Goal: Task Accomplishment & Management: Manage account settings

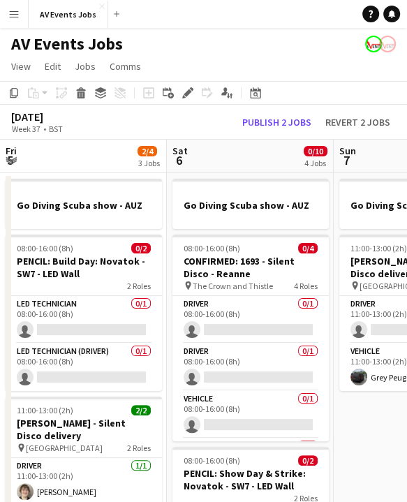
scroll to position [0, 516]
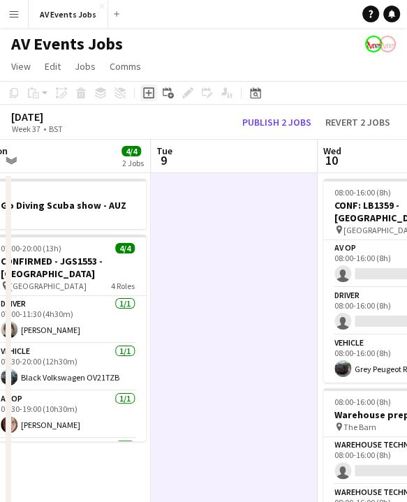
click at [145, 98] on icon at bounding box center [148, 92] width 11 height 11
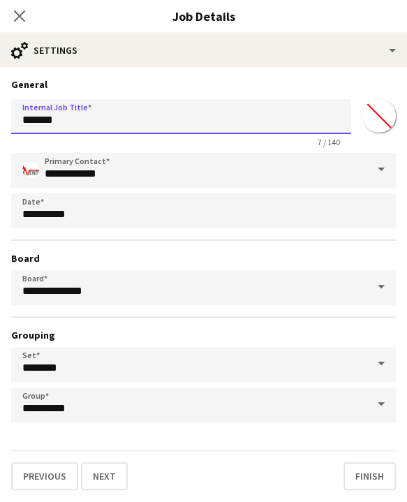
drag, startPoint x: 134, startPoint y: 128, endPoint x: -20, endPoint y: 114, distance: 154.8
click at [0, 114] on html "Menu Boards Boards Boards All jobs Status Workforce Workforce My Workforce Recr…" at bounding box center [203, 483] width 407 height 967
paste input "**********"
type input "**********"
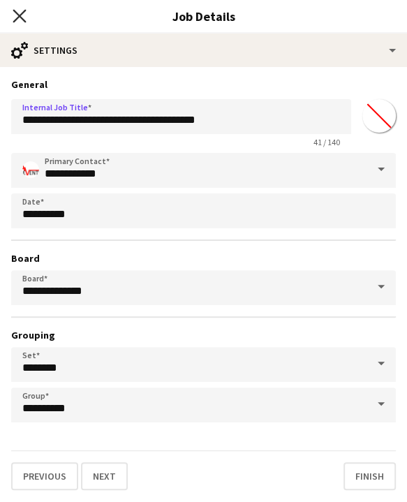
click at [18, 11] on icon "Close pop-in" at bounding box center [19, 15] width 13 height 13
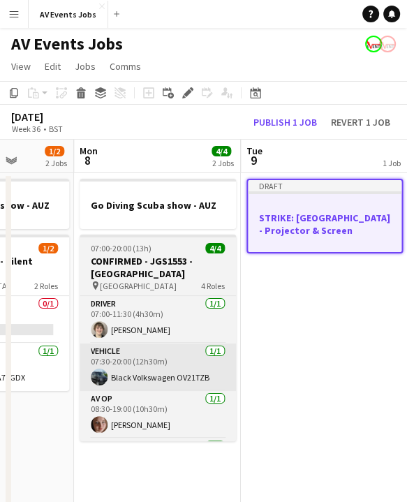
scroll to position [0, 613]
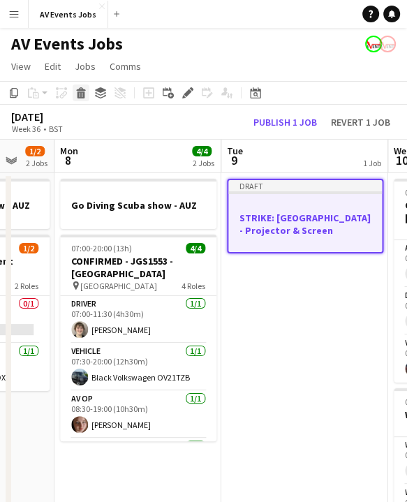
click at [85, 94] on icon "Delete" at bounding box center [80, 92] width 11 height 11
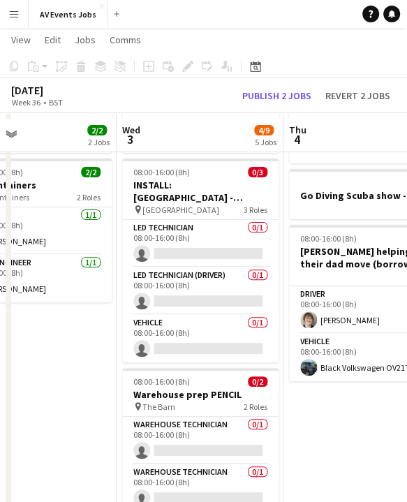
scroll to position [45, 0]
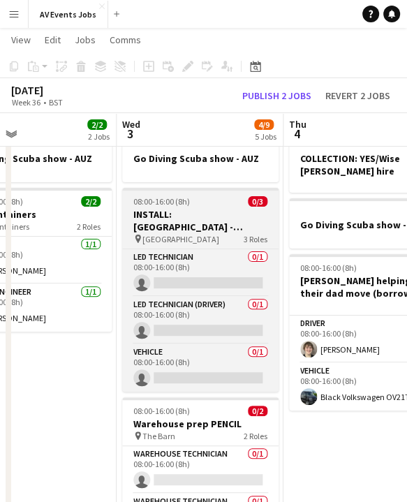
click at [181, 211] on h3 "INSTALL: [GEOGRAPHIC_DATA] - Projector & Screen" at bounding box center [200, 220] width 156 height 25
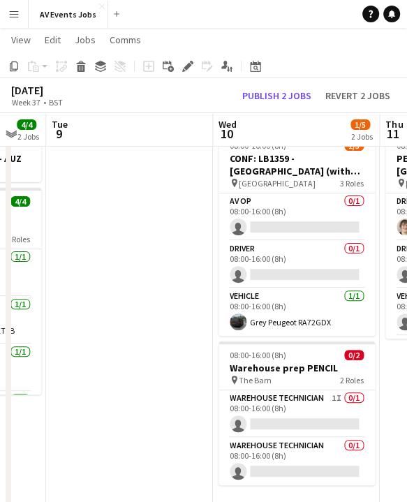
scroll to position [0, 0]
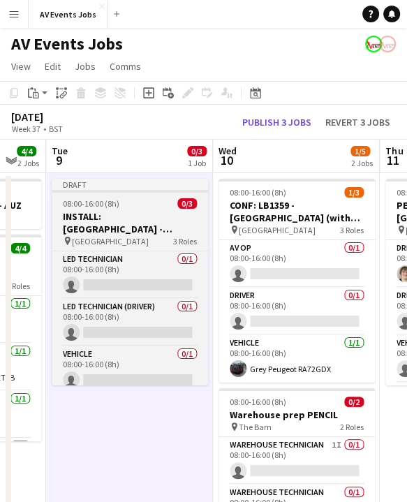
click at [140, 216] on h3 "INSTALL: [GEOGRAPHIC_DATA] - Projector & Screen" at bounding box center [130, 222] width 156 height 25
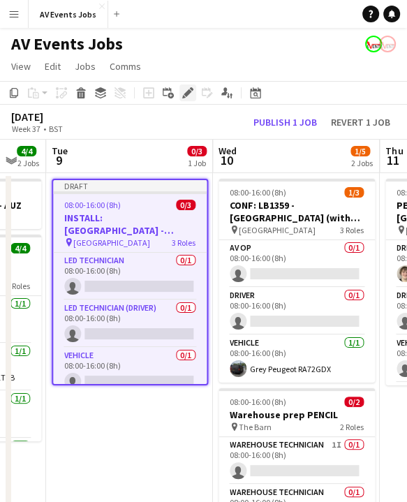
click at [185, 91] on icon "Edit" at bounding box center [187, 92] width 11 height 11
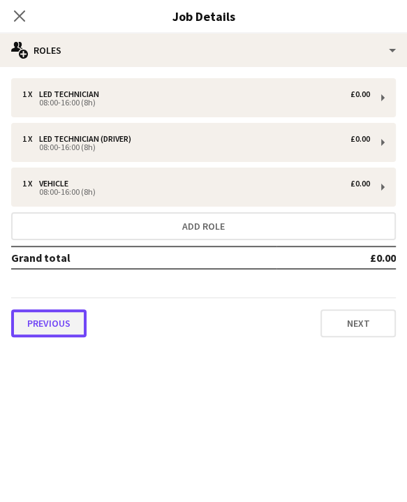
click at [54, 320] on button "Previous" at bounding box center [48, 323] width 75 height 28
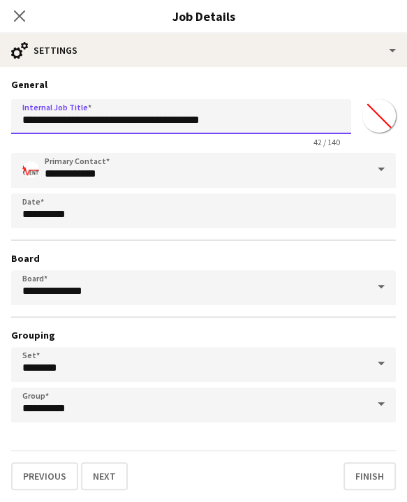
click at [40, 123] on input "**********" at bounding box center [181, 116] width 340 height 35
type input "**********"
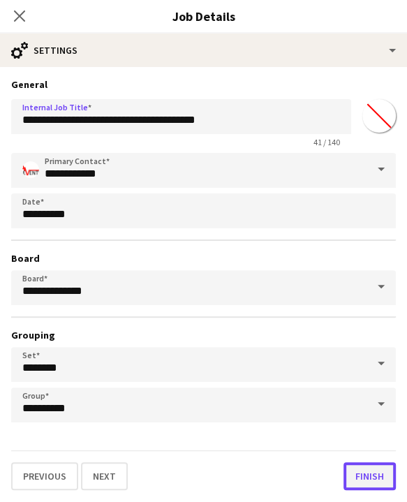
click at [368, 467] on button "Finish" at bounding box center [369, 476] width 52 height 28
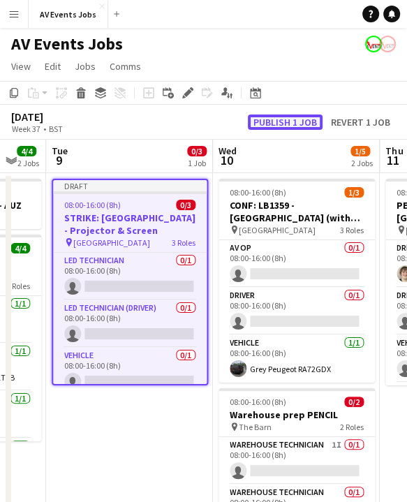
click at [275, 120] on button "Publish 1 job" at bounding box center [285, 121] width 75 height 15
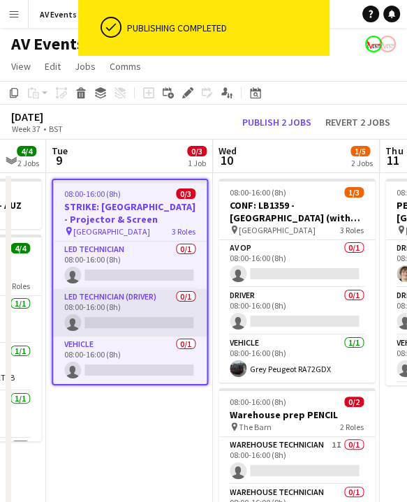
click at [140, 309] on app-card-role "LED Technician (Driver) 0/1 08:00-16:00 (8h) single-neutral-actions" at bounding box center [130, 312] width 154 height 47
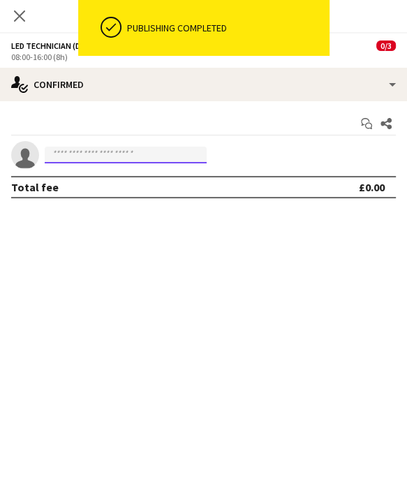
click at [150, 150] on input at bounding box center [126, 155] width 162 height 17
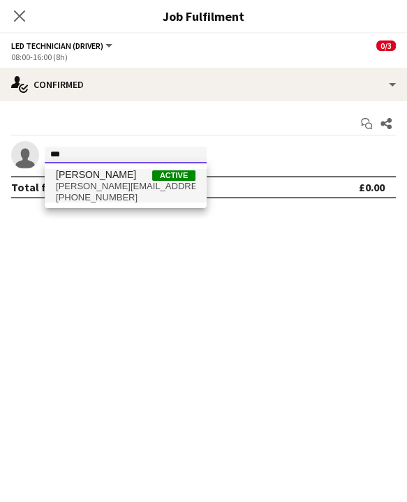
type input "***"
click at [122, 174] on span "Jim White Active" at bounding box center [126, 175] width 140 height 12
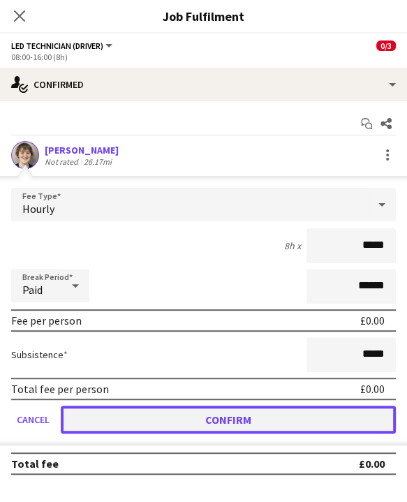
click at [243, 429] on button "Confirm" at bounding box center [228, 419] width 335 height 28
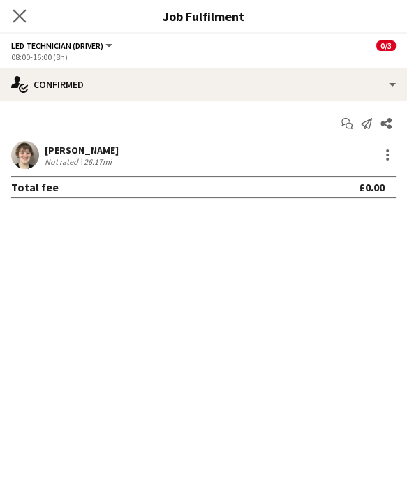
click at [26, 21] on icon "Close pop-in" at bounding box center [19, 15] width 13 height 13
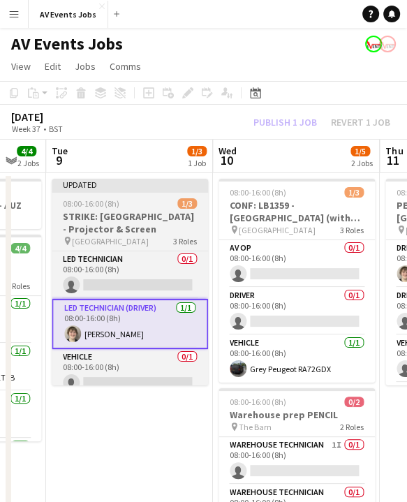
click at [116, 192] on div at bounding box center [130, 191] width 156 height 3
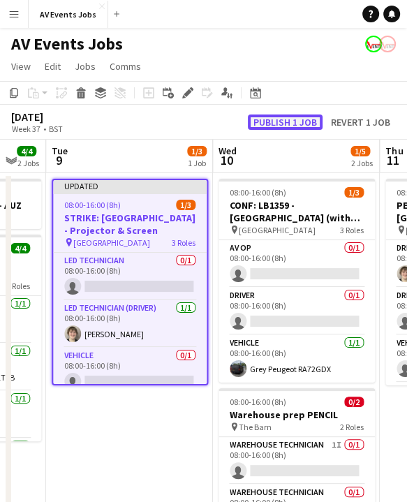
click at [281, 125] on button "Publish 1 job" at bounding box center [285, 121] width 75 height 15
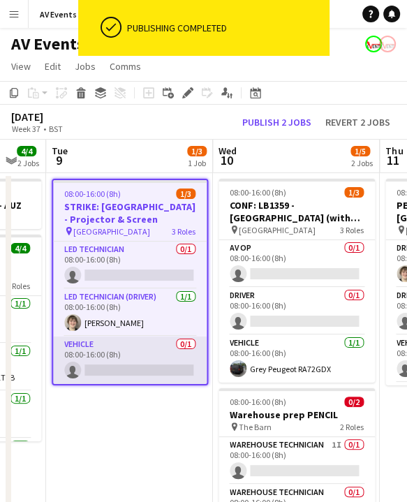
click at [147, 353] on app-card-role "Vehicle 0/1 08:00-16:00 (8h) single-neutral-actions" at bounding box center [130, 359] width 154 height 47
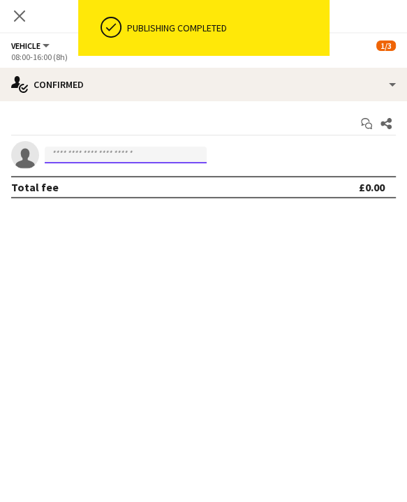
click at [152, 151] on input at bounding box center [126, 155] width 162 height 17
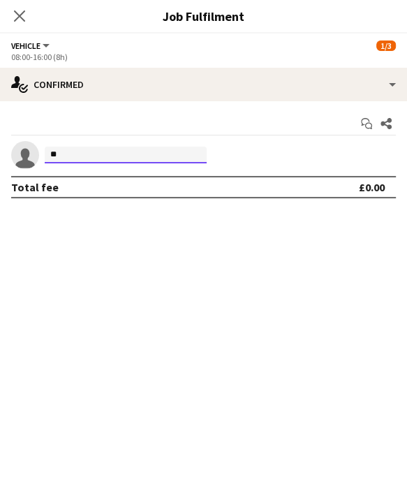
type input "*"
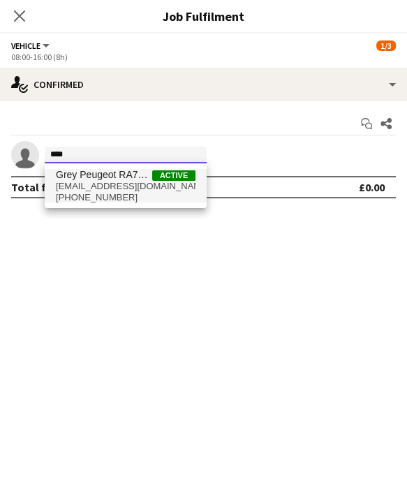
type input "****"
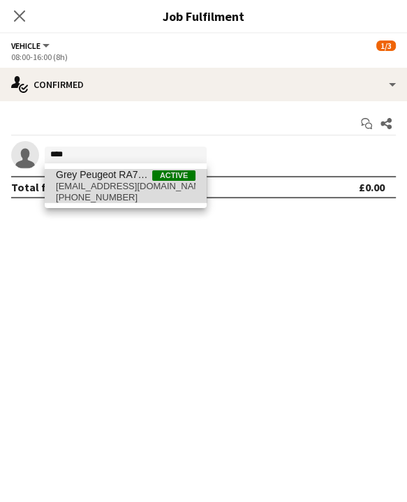
click at [148, 190] on span "greypeugeot_ra72gdx@av-events.co.uk" at bounding box center [126, 186] width 140 height 11
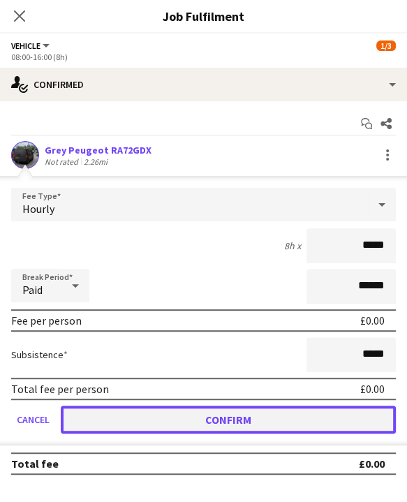
click at [183, 406] on button "Confirm" at bounding box center [228, 419] width 335 height 28
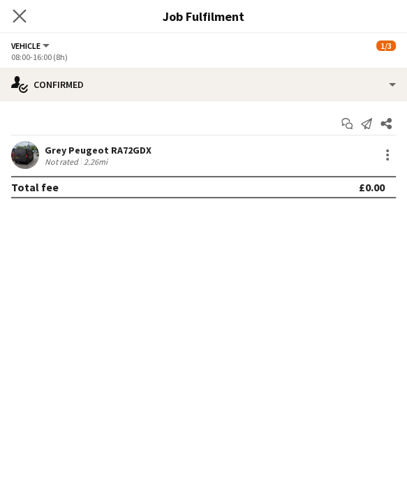
click at [24, 23] on app-icon "Close pop-in" at bounding box center [20, 16] width 20 height 20
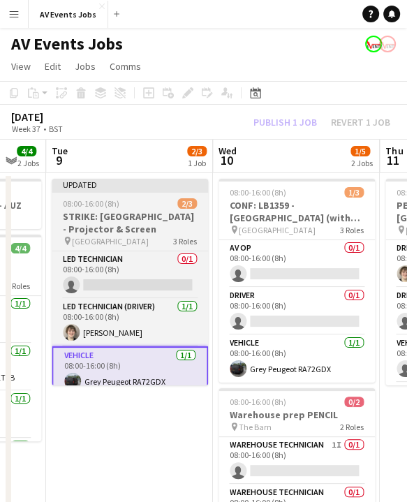
click at [126, 207] on div "08:00-16:00 (8h) 2/3" at bounding box center [130, 203] width 156 height 10
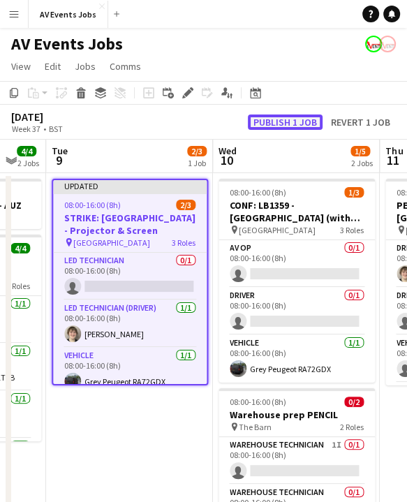
click at [276, 122] on button "Publish 1 job" at bounding box center [285, 121] width 75 height 15
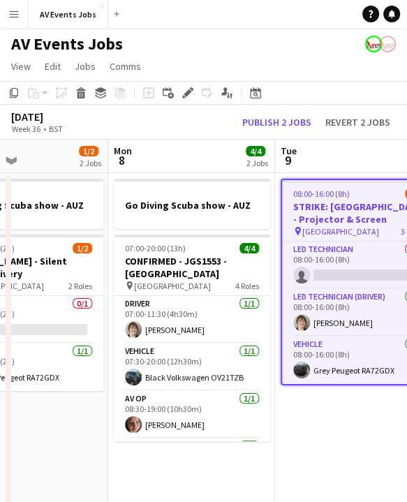
scroll to position [0, 508]
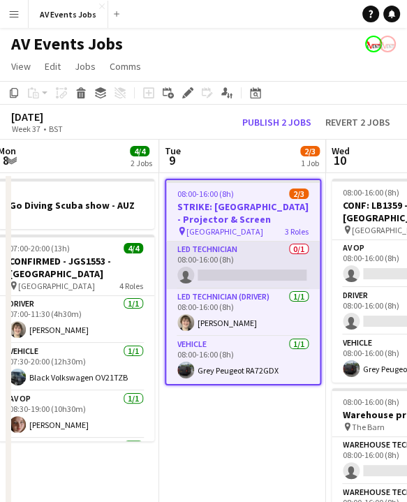
click at [261, 253] on app-card-role "LED Technician 0/1 08:00-16:00 (8h) single-neutral-actions" at bounding box center [243, 264] width 154 height 47
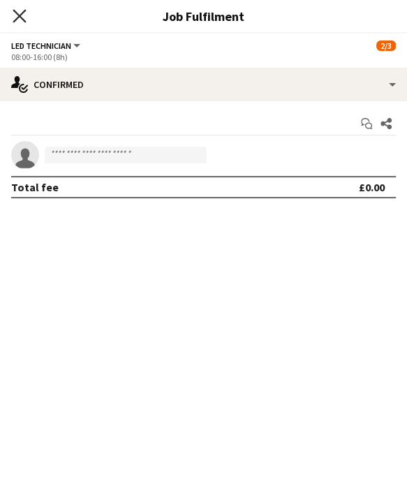
click at [19, 17] on icon at bounding box center [19, 15] width 13 height 13
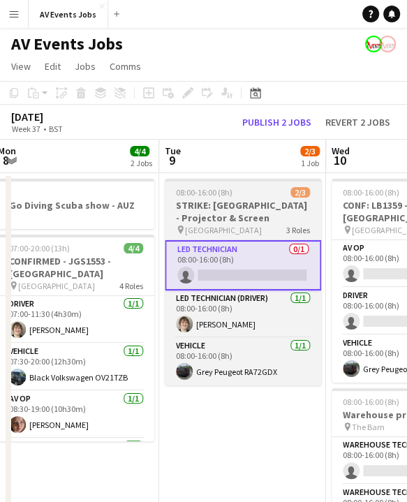
click at [225, 204] on h3 "STRIKE: [GEOGRAPHIC_DATA] - Projector & Screen" at bounding box center [243, 211] width 156 height 25
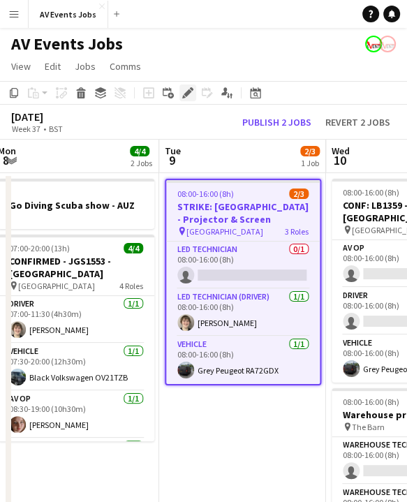
click at [184, 89] on icon "Edit" at bounding box center [187, 92] width 11 height 11
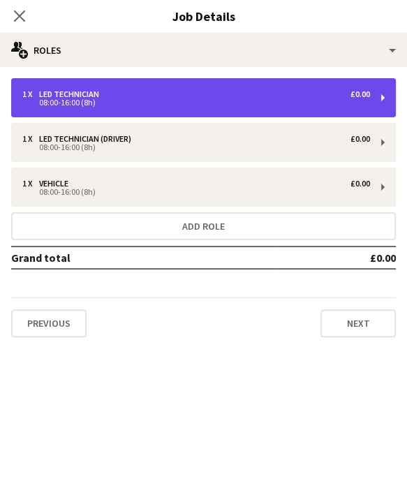
click at [287, 91] on div "1 x LED Technician £0.00" at bounding box center [196, 94] width 348 height 10
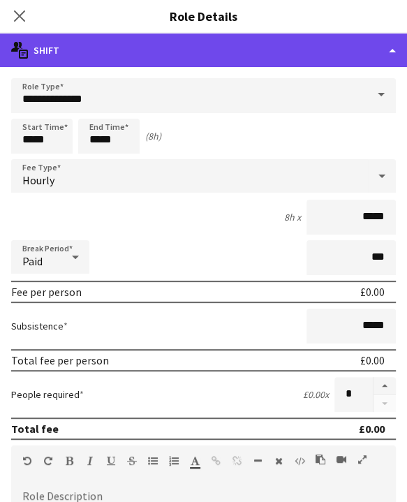
click at [328, 50] on div "multiple-actions-text Shift" at bounding box center [203, 49] width 407 height 33
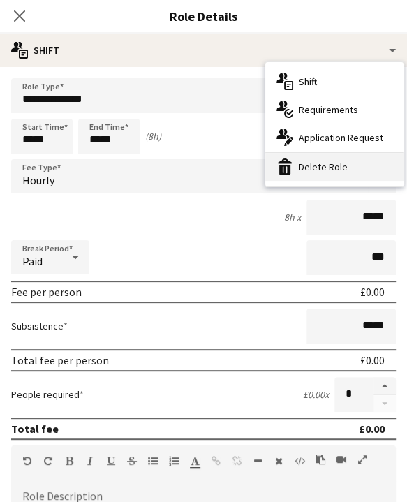
click at [308, 165] on div "bin-2 Delete Role" at bounding box center [334, 167] width 138 height 28
type input "*******"
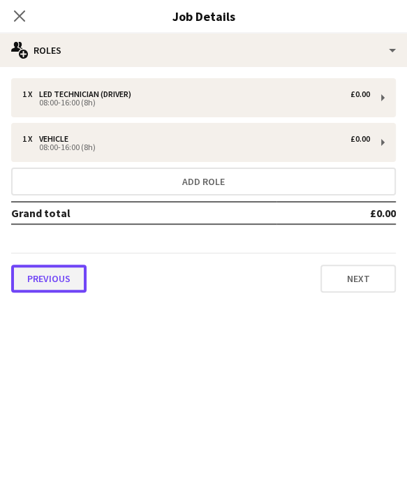
click at [66, 281] on button "Previous" at bounding box center [48, 278] width 75 height 28
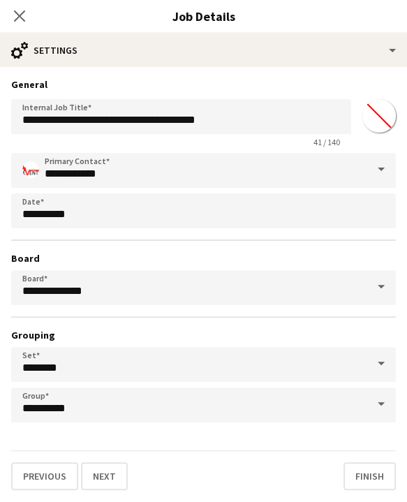
scroll to position [117, 0]
click at [370, 468] on button "Finish" at bounding box center [369, 476] width 52 height 28
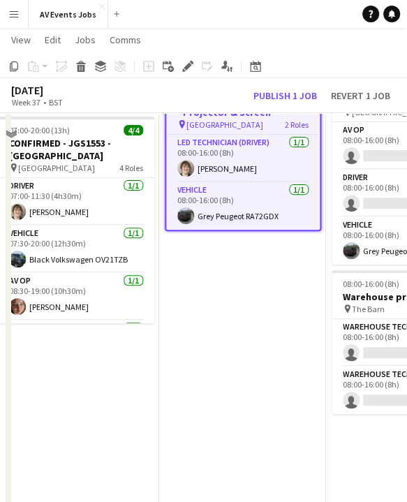
scroll to position [0, 0]
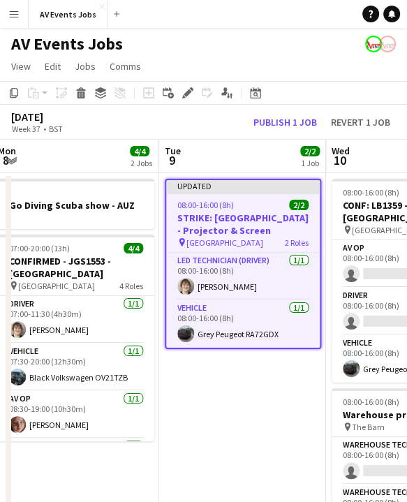
click at [284, 130] on div "September 2025 Week 37 • BST Publish 1 job Revert 1 job" at bounding box center [203, 122] width 407 height 35
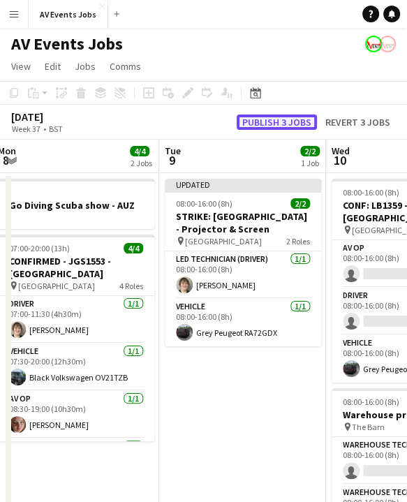
click at [275, 126] on button "Publish 3 jobs" at bounding box center [277, 121] width 80 height 15
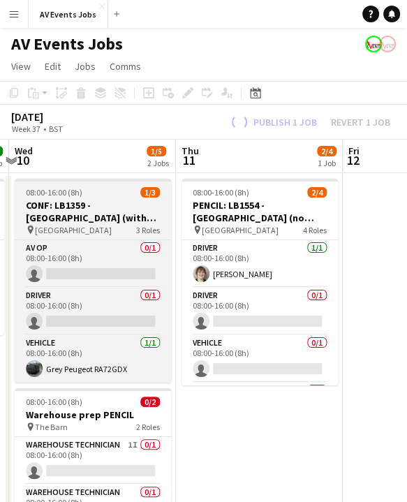
scroll to position [0, 511]
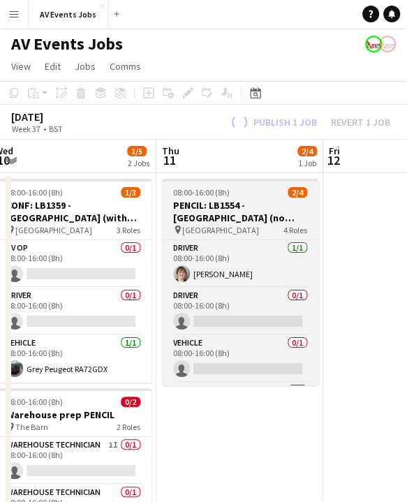
click at [211, 211] on h3 "PENCIL: LB1554 - [GEOGRAPHIC_DATA] (no tech)" at bounding box center [240, 211] width 156 height 25
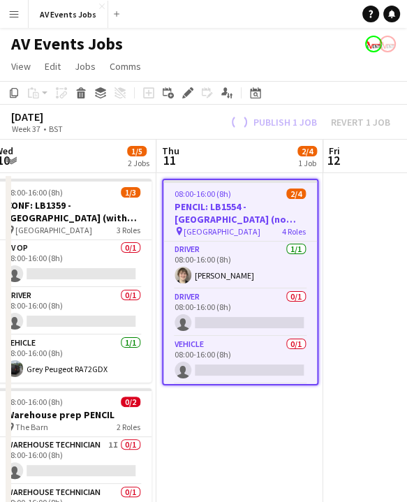
click at [211, 211] on h3 "PENCIL: LB1554 - [GEOGRAPHIC_DATA] (no tech)" at bounding box center [240, 212] width 154 height 25
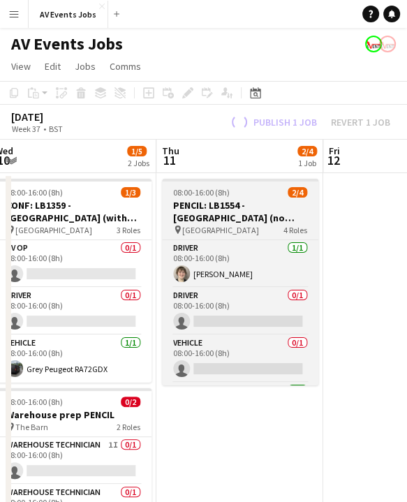
click at [202, 193] on span "08:00-16:00 (8h)" at bounding box center [201, 192] width 57 height 10
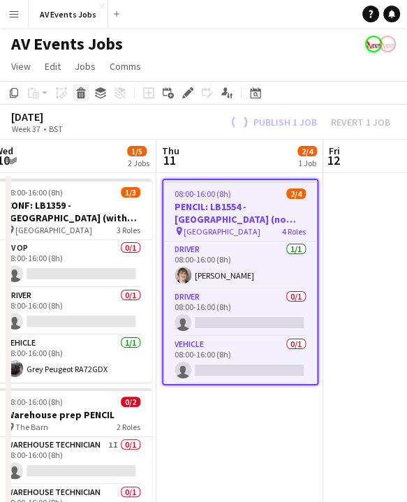
click at [88, 95] on div "Delete" at bounding box center [81, 92] width 17 height 17
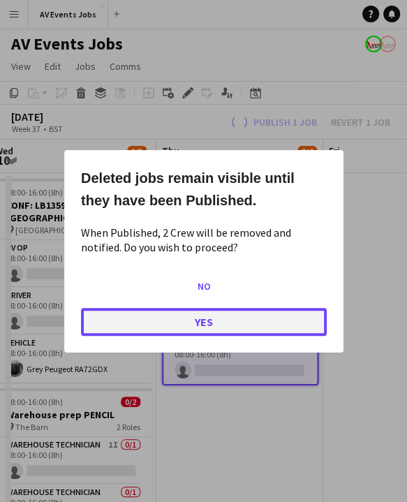
click at [209, 320] on button "Yes" at bounding box center [204, 321] width 246 height 28
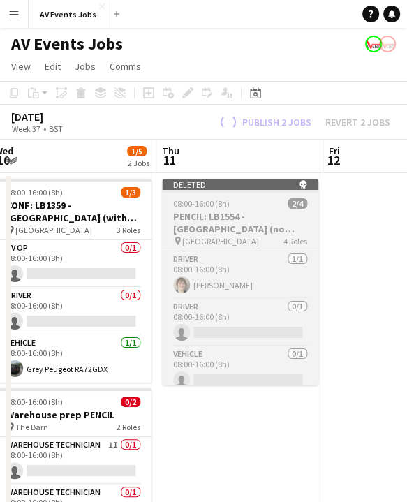
click at [229, 222] on h3 "PENCIL: LB1554 - [GEOGRAPHIC_DATA] (no tech)" at bounding box center [240, 222] width 156 height 25
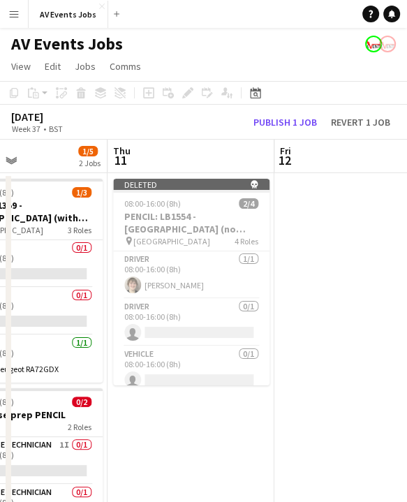
scroll to position [0, 560]
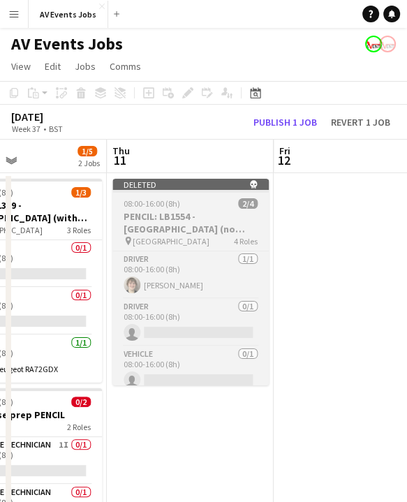
click at [232, 248] on app-job-card "Deleted skull 08:00-16:00 (8h) 2/4 PENCIL: LB1554 - [GEOGRAPHIC_DATA] (no tech)…" at bounding box center [190, 282] width 156 height 207
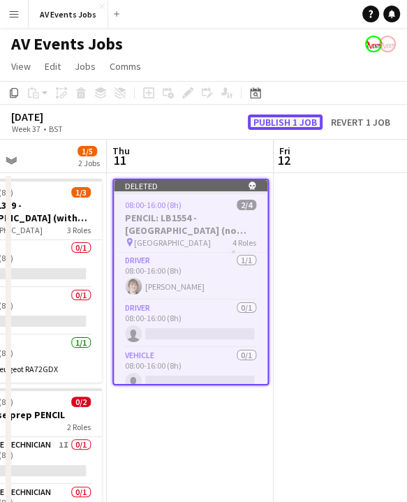
click at [283, 124] on button "Publish 1 job" at bounding box center [285, 121] width 75 height 15
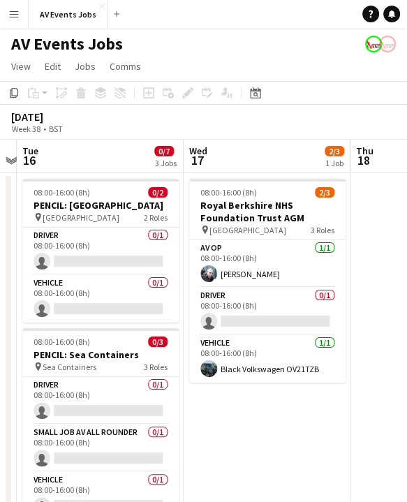
scroll to position [0, 484]
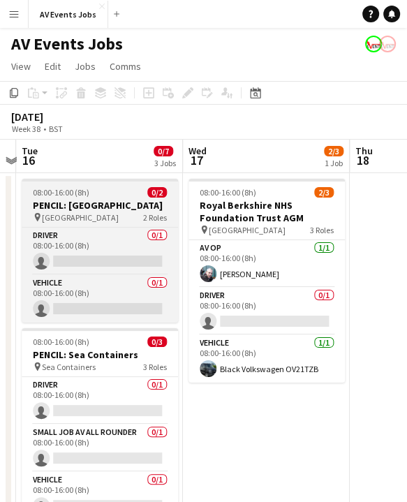
click at [107, 203] on h3 "PENCIL: [GEOGRAPHIC_DATA]" at bounding box center [100, 205] width 156 height 13
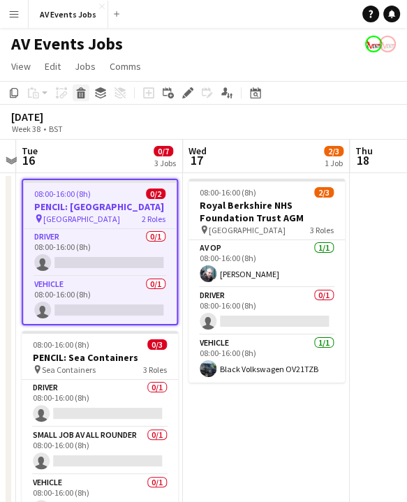
click at [80, 93] on icon "Delete" at bounding box center [80, 92] width 11 height 11
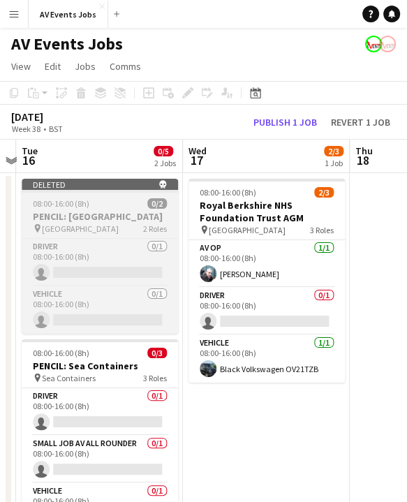
click at [96, 194] on app-job-card "Deleted skull 08:00-16:00 (8h) 0/2 PENCIL: [GEOGRAPHIC_DATA] pin Green Park 2 R…" at bounding box center [100, 256] width 156 height 155
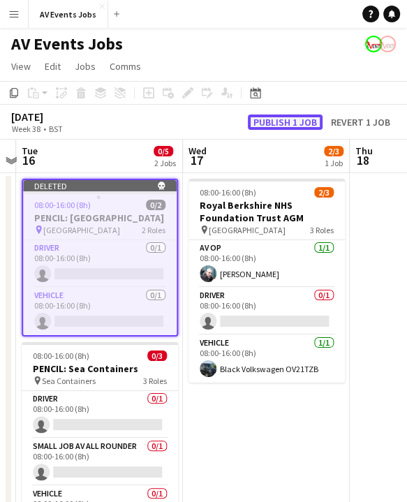
click at [290, 117] on button "Publish 1 job" at bounding box center [285, 121] width 75 height 15
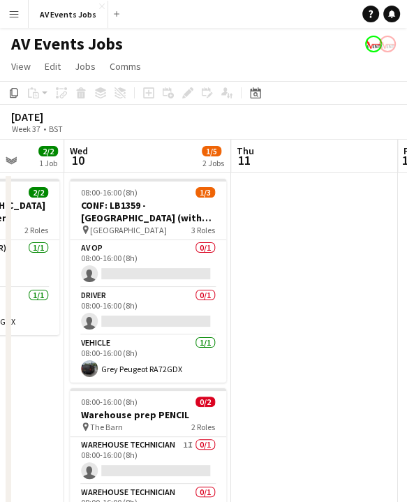
scroll to position [0, 403]
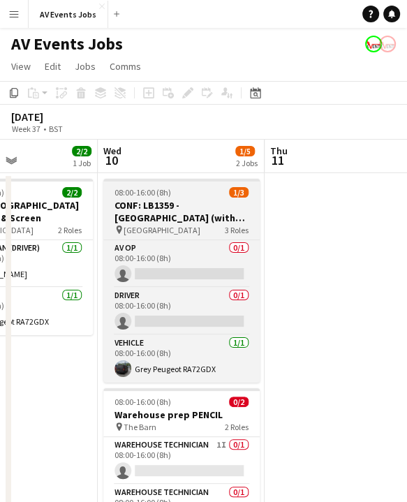
click at [133, 209] on h3 "CONF: LB1359 - [GEOGRAPHIC_DATA] (with tech)" at bounding box center [181, 211] width 156 height 25
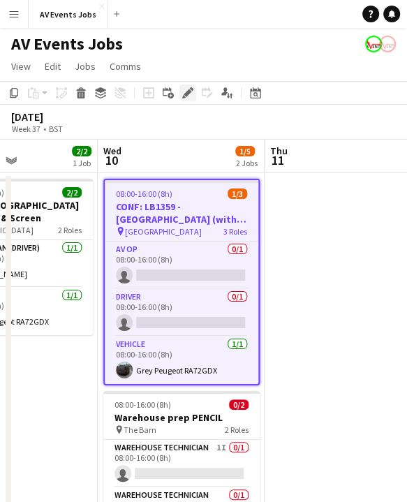
click at [186, 92] on icon at bounding box center [188, 93] width 8 height 8
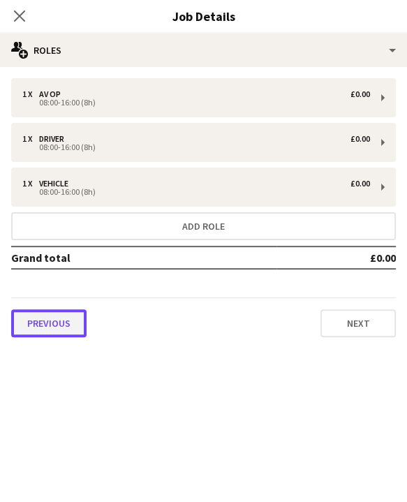
click at [33, 330] on button "Previous" at bounding box center [48, 323] width 75 height 28
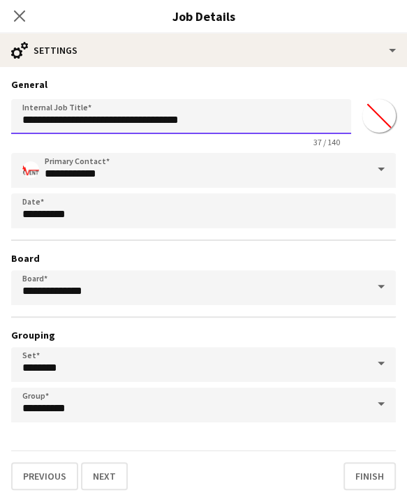
click at [47, 119] on input "**********" at bounding box center [181, 116] width 340 height 35
type input "**********"
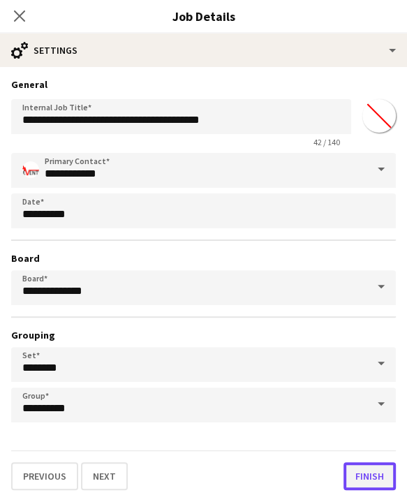
click at [369, 481] on button "Finish" at bounding box center [369, 476] width 52 height 28
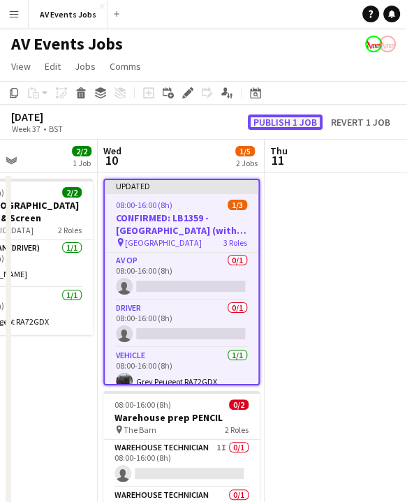
click at [295, 124] on button "Publish 1 job" at bounding box center [285, 121] width 75 height 15
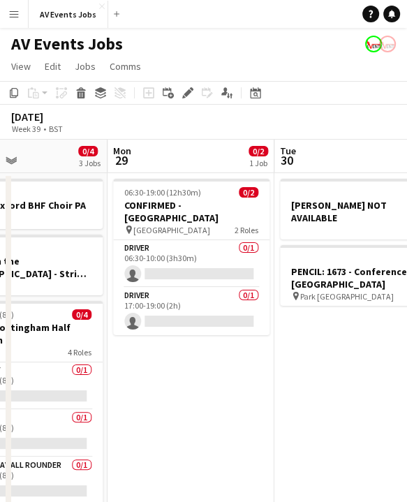
scroll to position [0, 585]
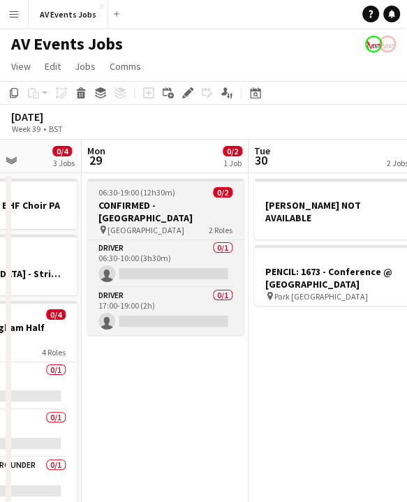
click at [172, 200] on h3 "CONFIRMED - [GEOGRAPHIC_DATA]" at bounding box center [165, 211] width 156 height 25
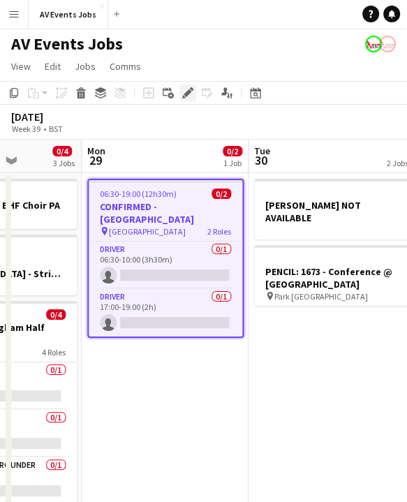
click at [187, 92] on icon at bounding box center [188, 93] width 8 height 8
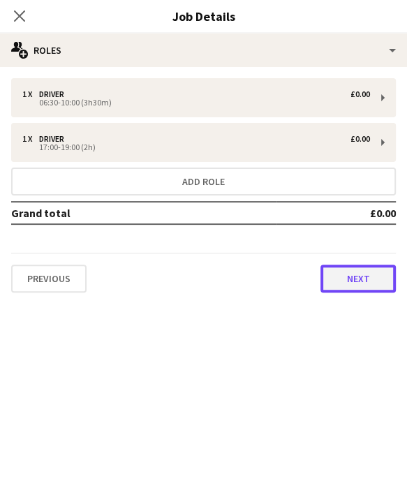
click at [350, 285] on button "Next" at bounding box center [357, 278] width 75 height 28
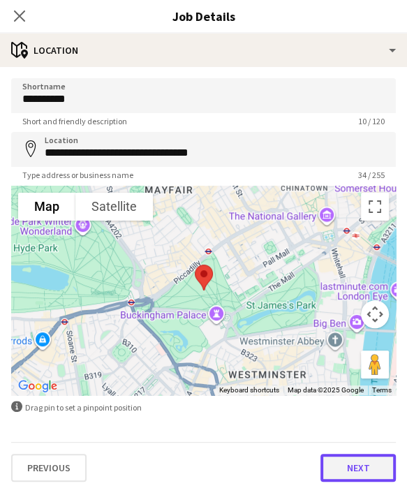
click at [352, 461] on button "Next" at bounding box center [357, 468] width 75 height 28
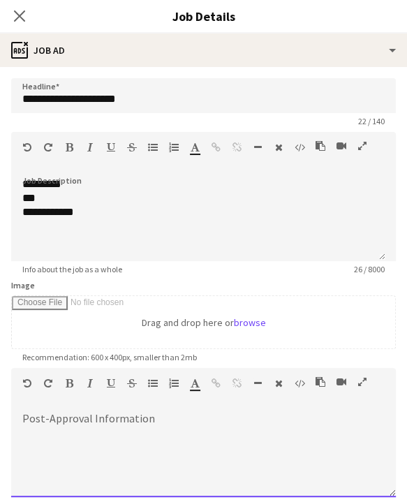
click at [218, 442] on div at bounding box center [203, 455] width 384 height 84
paste div
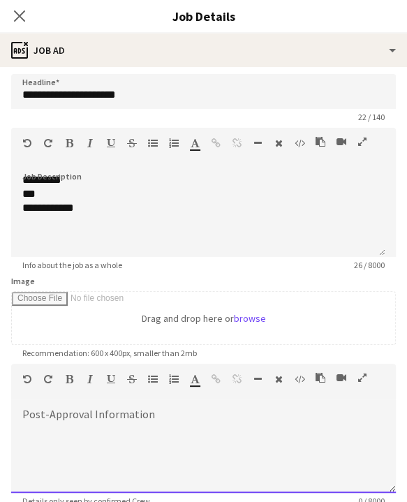
type input "**********"
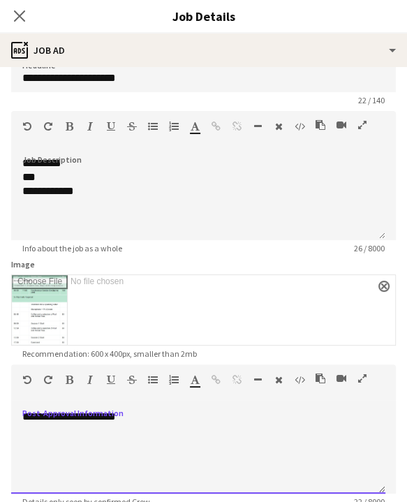
scroll to position [172, 0]
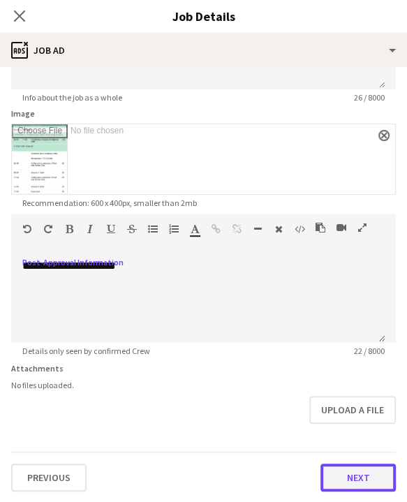
click at [339, 475] on button "Next" at bounding box center [357, 477] width 75 height 28
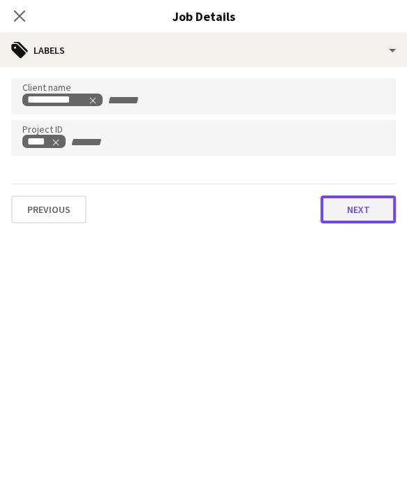
click at [350, 211] on button "Next" at bounding box center [357, 209] width 75 height 28
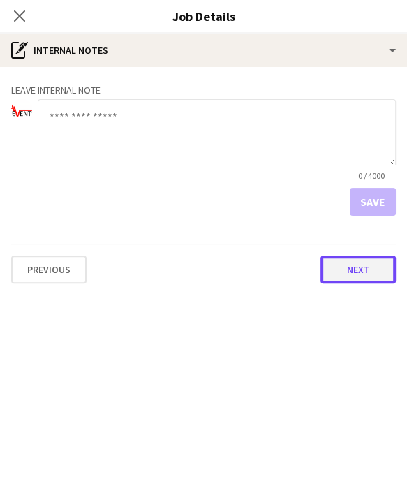
click at [350, 275] on button "Next" at bounding box center [357, 269] width 75 height 28
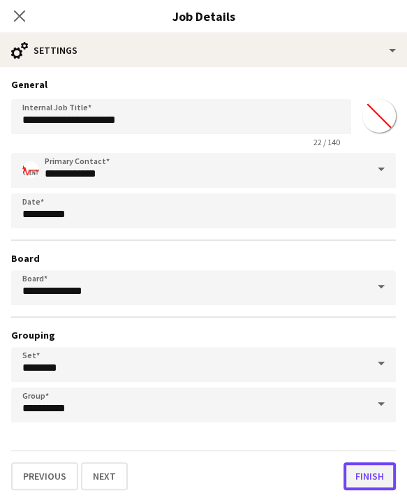
click at [375, 476] on button "Finish" at bounding box center [369, 476] width 52 height 28
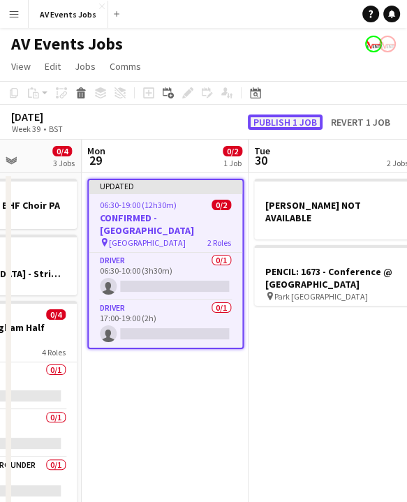
click at [269, 117] on button "Publish 1 job" at bounding box center [285, 121] width 75 height 15
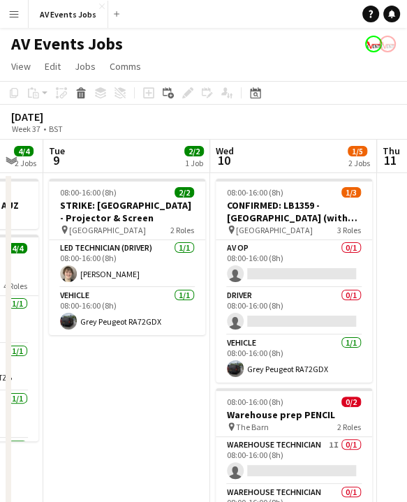
scroll to position [0, 291]
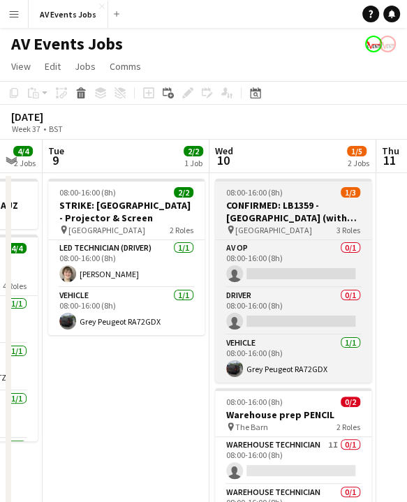
click at [267, 225] on span "[GEOGRAPHIC_DATA]" at bounding box center [273, 230] width 77 height 10
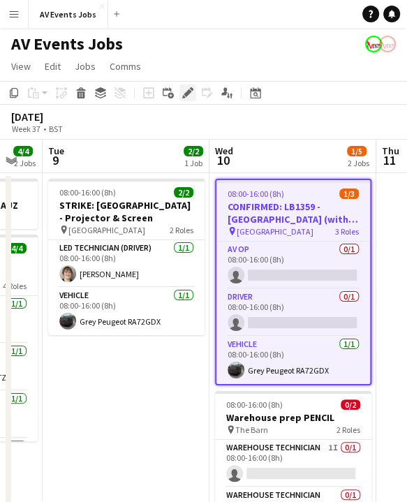
click at [189, 88] on icon "Edit" at bounding box center [187, 92] width 11 height 11
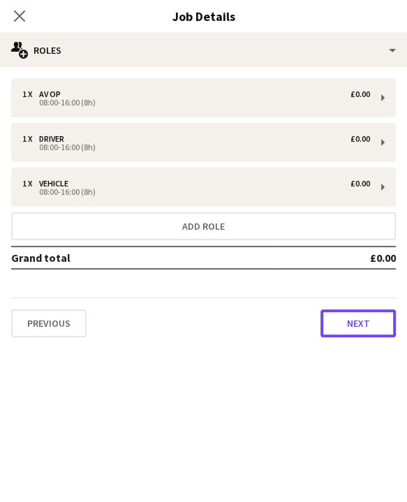
click at [320, 318] on button "Next" at bounding box center [357, 323] width 75 height 28
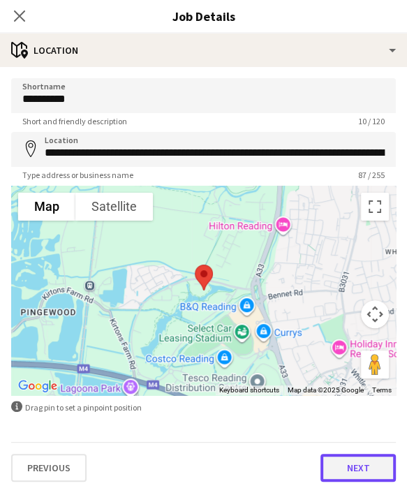
click at [349, 463] on button "Next" at bounding box center [357, 468] width 75 height 28
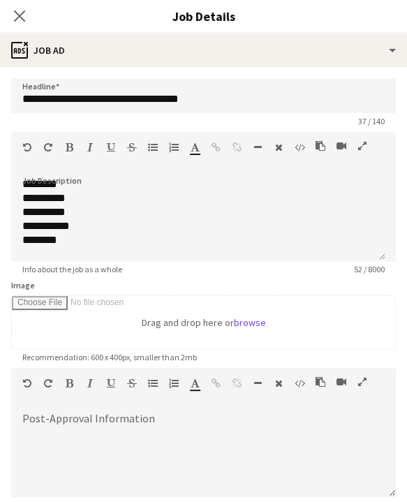
type input "**********"
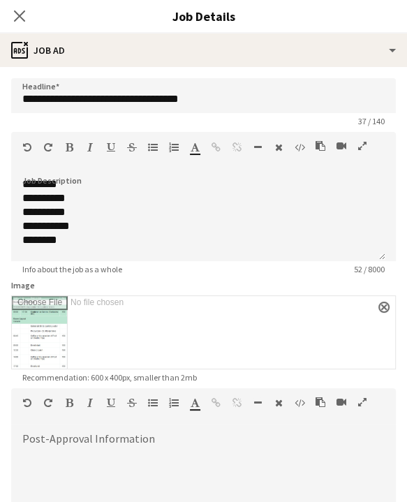
scroll to position [174, 0]
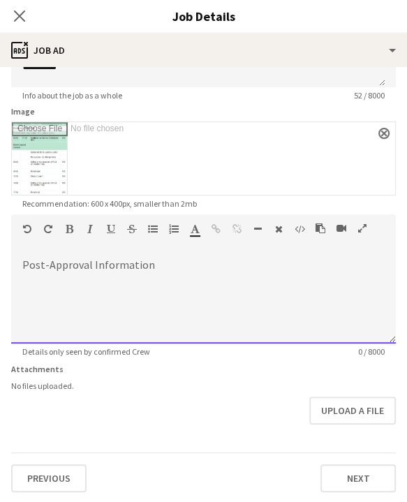
click at [225, 299] on div at bounding box center [203, 302] width 384 height 84
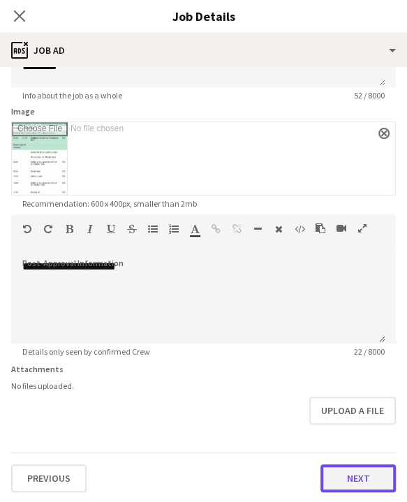
click at [343, 477] on button "Next" at bounding box center [357, 478] width 75 height 28
type input "*******"
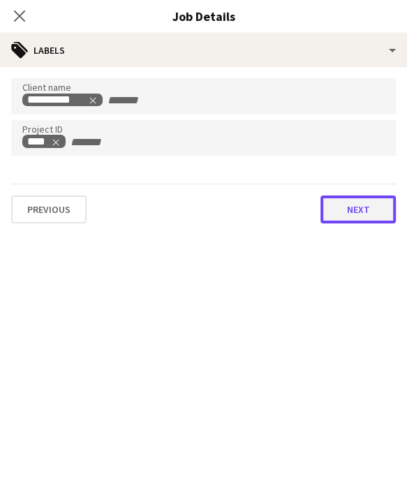
click at [335, 212] on button "Next" at bounding box center [357, 209] width 75 height 28
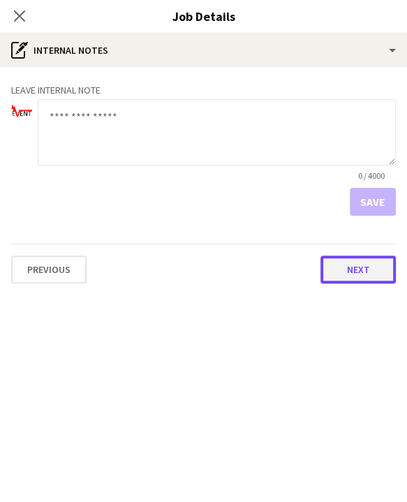
click at [341, 275] on button "Next" at bounding box center [357, 269] width 75 height 28
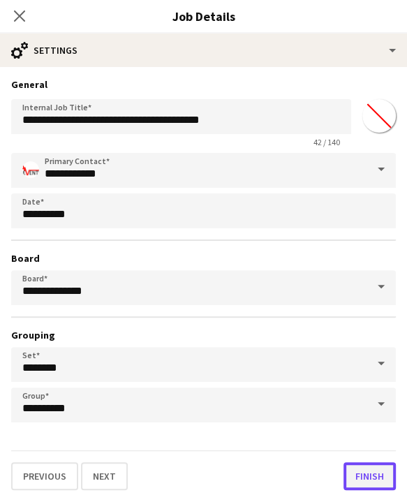
click at [370, 477] on button "Finish" at bounding box center [369, 476] width 52 height 28
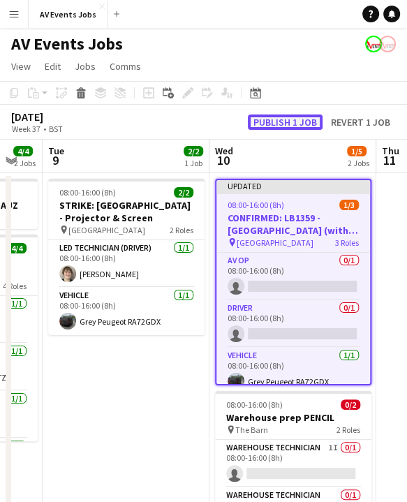
click at [301, 121] on button "Publish 1 job" at bounding box center [285, 121] width 75 height 15
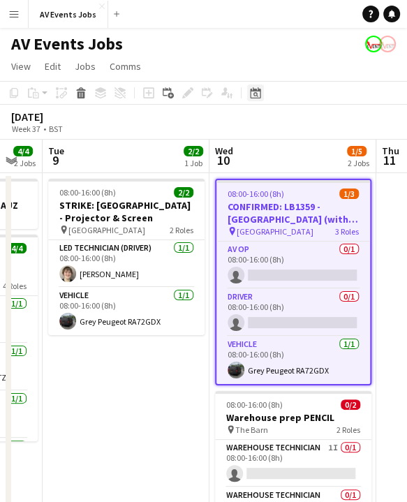
click at [251, 95] on icon at bounding box center [255, 92] width 10 height 11
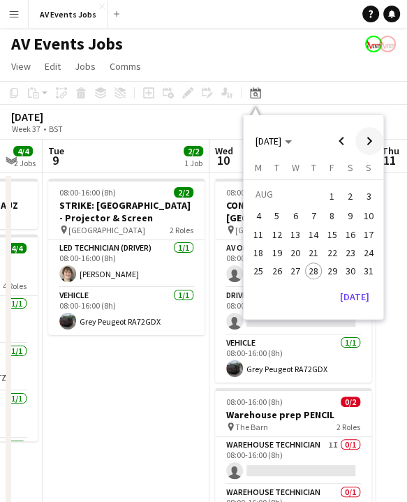
click at [377, 138] on span "Next month" at bounding box center [369, 141] width 28 height 28
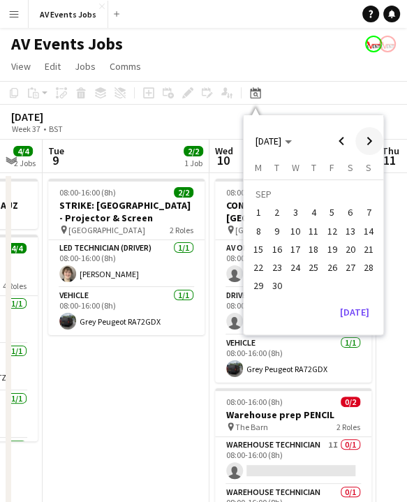
click at [377, 138] on span "Next month" at bounding box center [369, 141] width 28 height 28
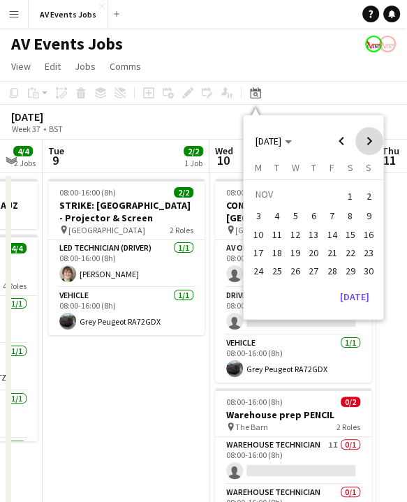
click at [377, 138] on span "Next month" at bounding box center [369, 141] width 28 height 28
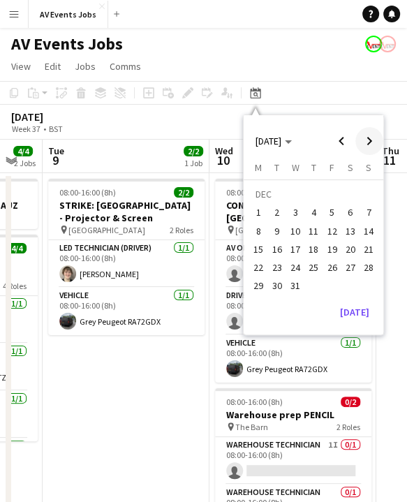
click at [377, 138] on span "Next month" at bounding box center [369, 141] width 28 height 28
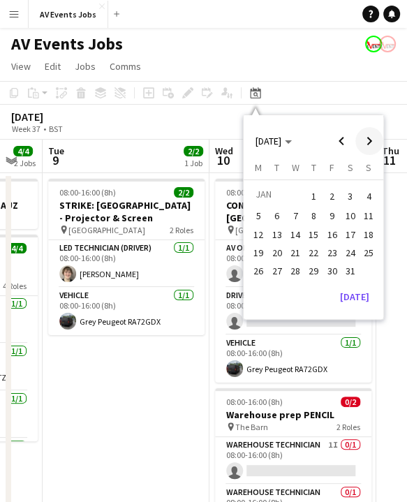
click at [377, 138] on span "Next month" at bounding box center [369, 141] width 28 height 28
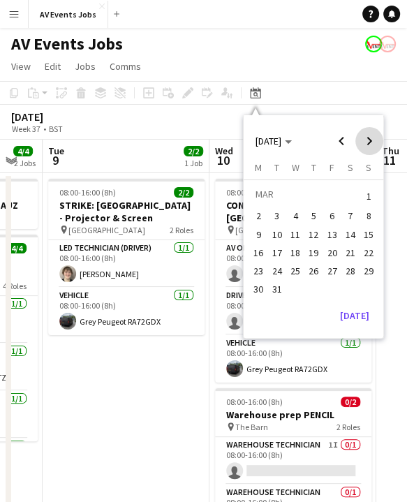
click at [377, 138] on span "Next month" at bounding box center [369, 141] width 28 height 28
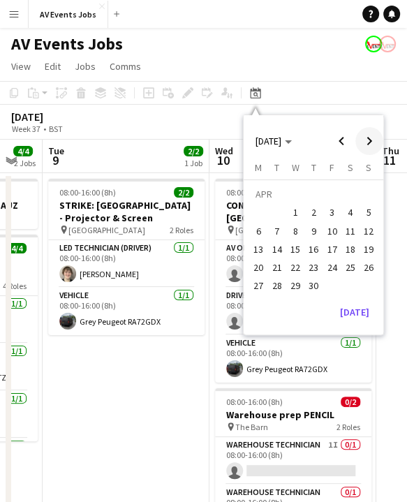
click at [377, 138] on span "Next month" at bounding box center [369, 141] width 28 height 28
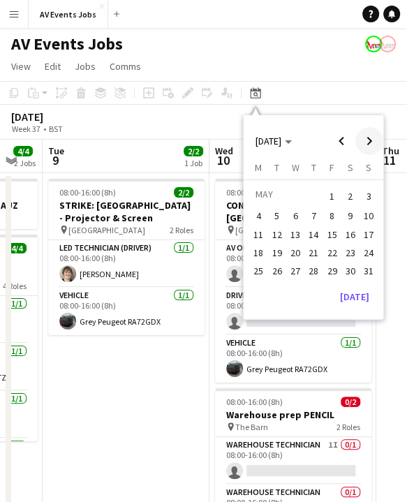
click at [377, 138] on span "Next month" at bounding box center [369, 141] width 28 height 28
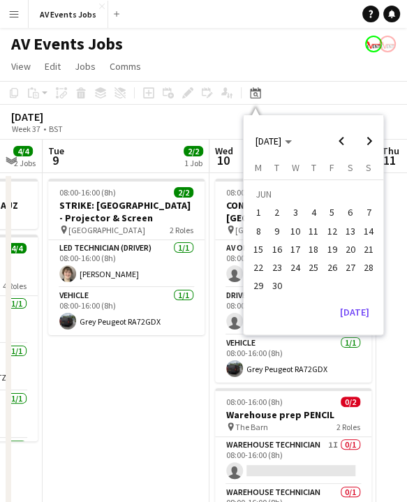
click at [356, 229] on span "13" at bounding box center [350, 231] width 17 height 17
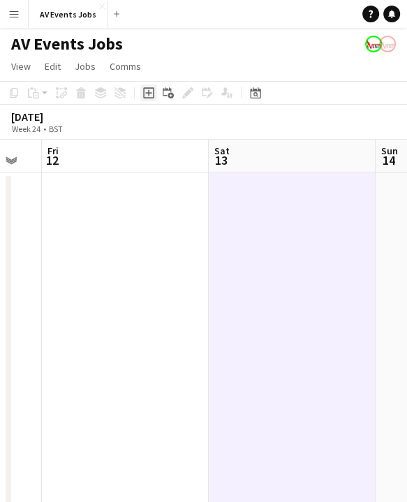
click at [152, 92] on icon "Add job" at bounding box center [148, 92] width 11 height 11
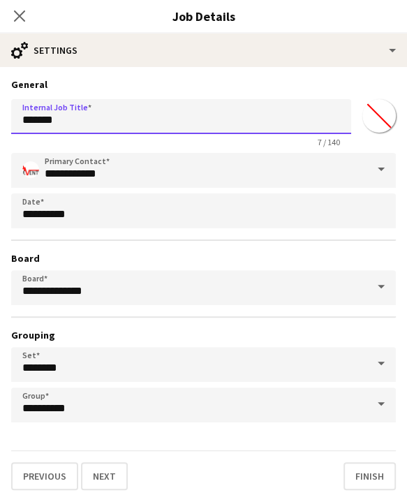
drag, startPoint x: 147, startPoint y: 120, endPoint x: -1, endPoint y: 128, distance: 148.2
click at [0, 128] on html "Menu Boards Boards Boards All jobs Status Workforce Workforce My Workforce Recr…" at bounding box center [203, 483] width 407 height 967
paste input "**********"
type input "**********"
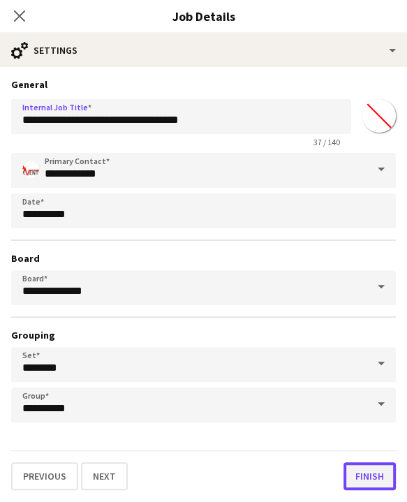
click at [364, 480] on button "Finish" at bounding box center [369, 476] width 52 height 28
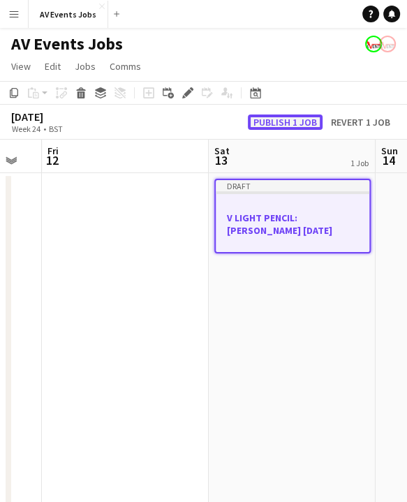
click at [285, 126] on button "Publish 1 job" at bounding box center [285, 121] width 75 height 15
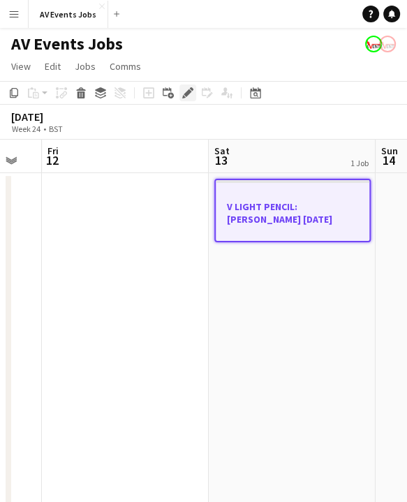
click at [192, 94] on icon "Edit" at bounding box center [187, 92] width 11 height 11
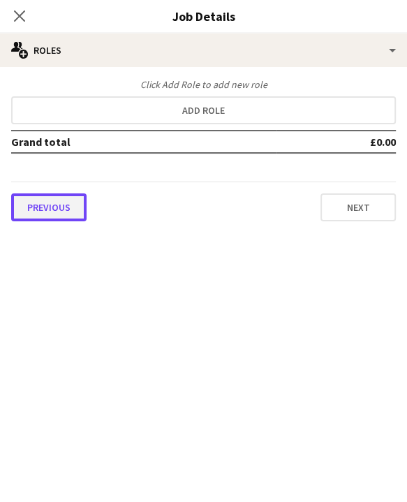
click at [52, 211] on button "Previous" at bounding box center [48, 207] width 75 height 28
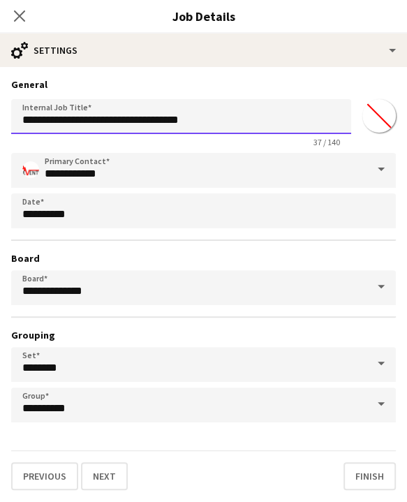
click at [257, 116] on input "**********" at bounding box center [181, 116] width 340 height 35
type input "**********"
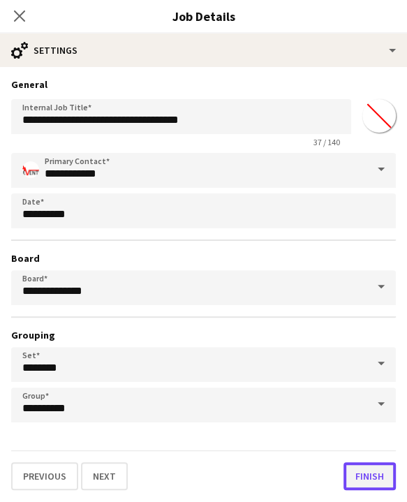
click at [367, 489] on button "Finish" at bounding box center [369, 476] width 52 height 28
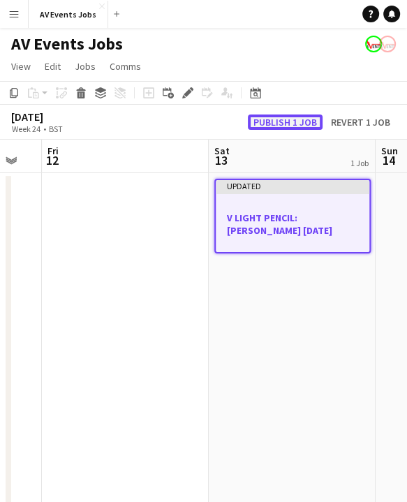
click at [300, 122] on button "Publish 1 job" at bounding box center [285, 121] width 75 height 15
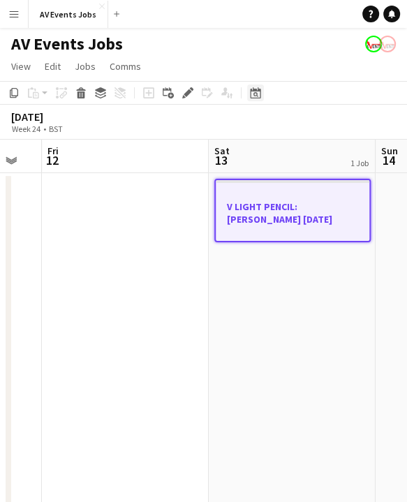
click at [259, 88] on icon "Date picker" at bounding box center [255, 92] width 11 height 11
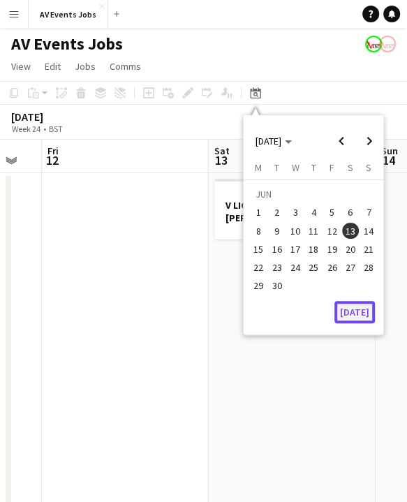
click at [359, 313] on button "[DATE]" at bounding box center [354, 312] width 40 height 22
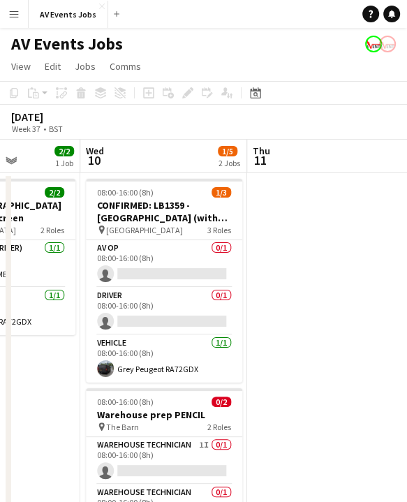
scroll to position [0, 420]
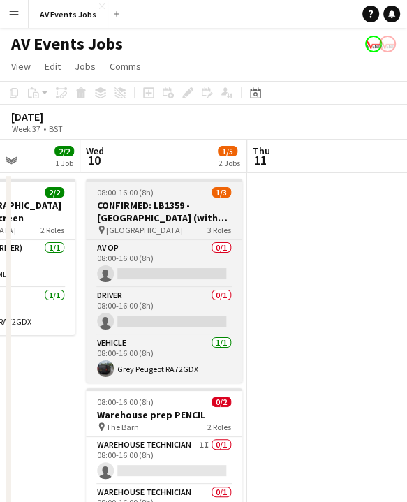
click at [160, 207] on h3 "CONFIRMED: LB1359 - [GEOGRAPHIC_DATA] (with tech)" at bounding box center [164, 211] width 156 height 25
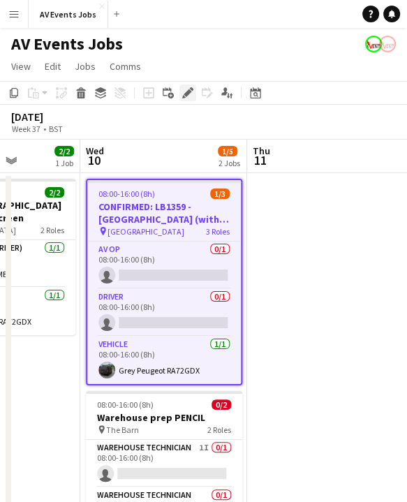
click at [190, 89] on icon at bounding box center [191, 88] width 3 height 3
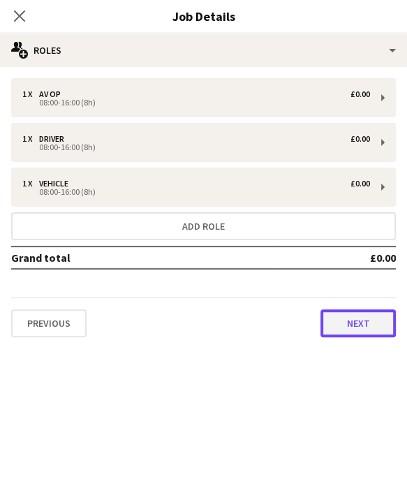
click at [337, 311] on button "Next" at bounding box center [357, 323] width 75 height 28
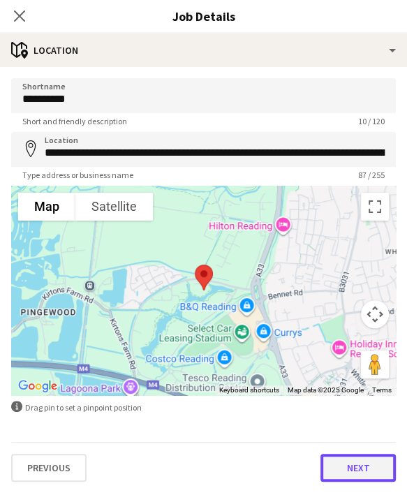
click at [351, 476] on button "Next" at bounding box center [357, 468] width 75 height 28
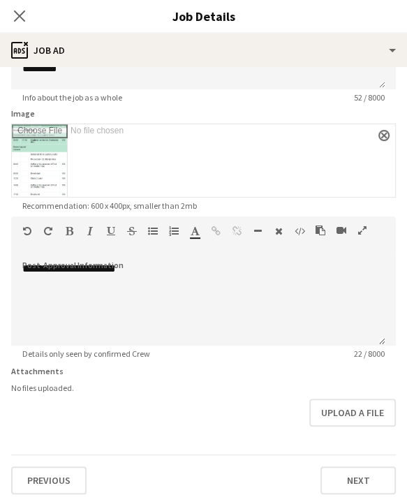
scroll to position [174, 0]
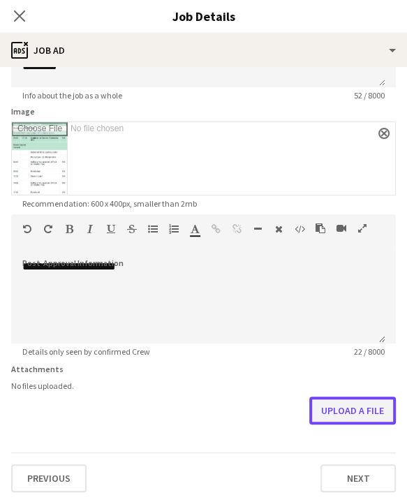
click at [338, 412] on button "Upload a file" at bounding box center [352, 410] width 87 height 28
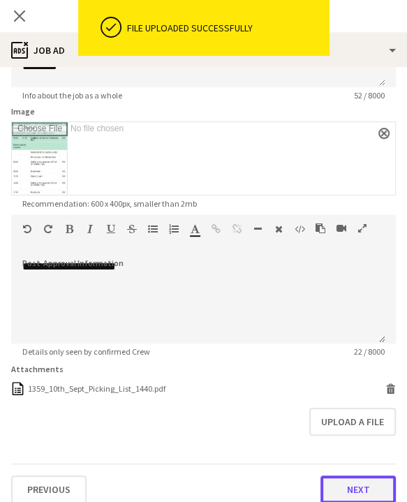
click at [359, 488] on button "Next" at bounding box center [357, 489] width 75 height 28
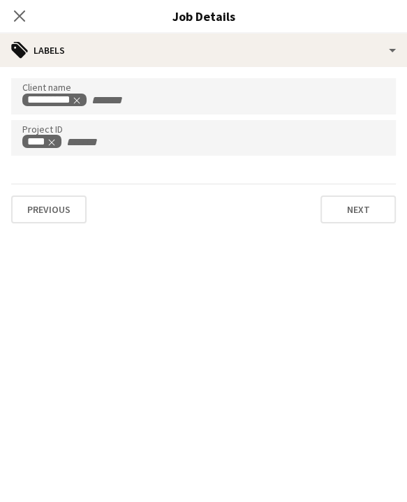
scroll to position [0, 0]
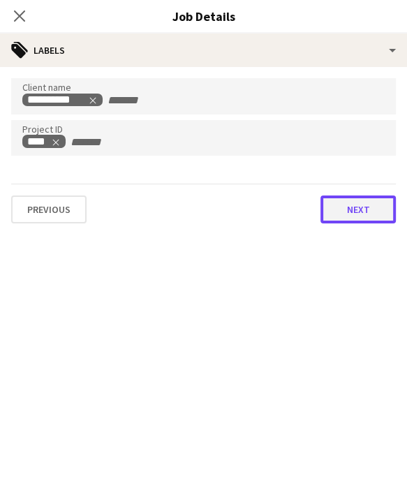
click at [349, 209] on button "Next" at bounding box center [357, 209] width 75 height 28
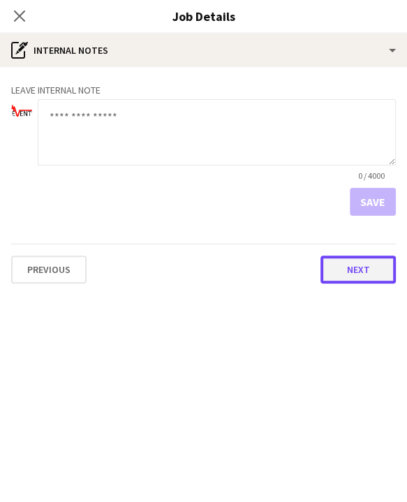
click at [357, 267] on button "Next" at bounding box center [357, 269] width 75 height 28
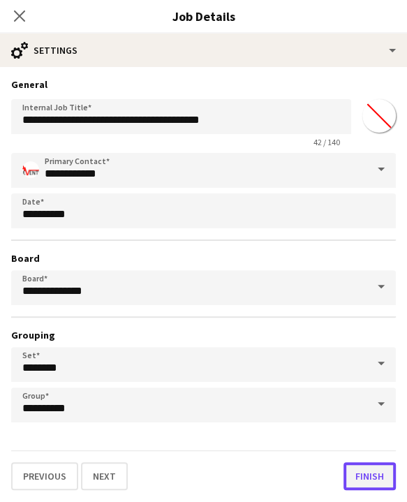
click at [361, 479] on button "Finish" at bounding box center [369, 476] width 52 height 28
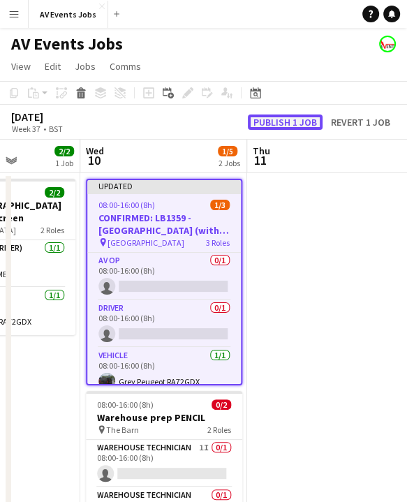
click at [282, 124] on button "Publish 1 job" at bounding box center [285, 121] width 75 height 15
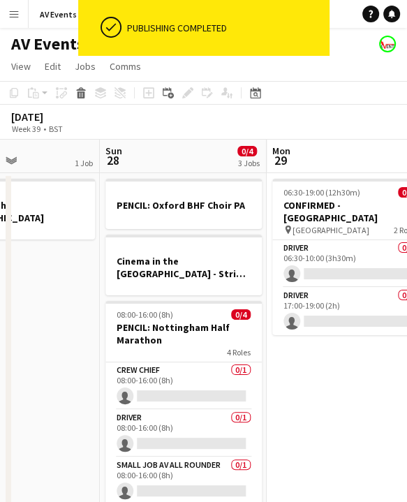
scroll to position [0, 527]
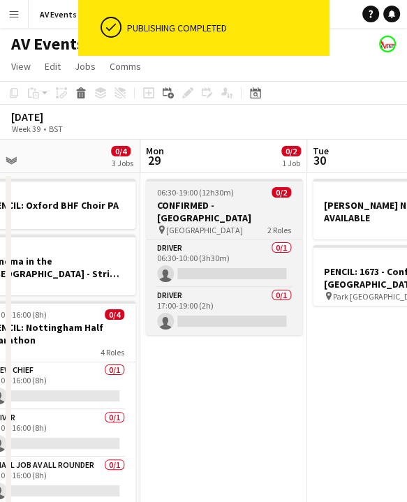
click at [239, 223] on app-job-card "06:30-19:00 (12h30m) 0/2 CONFIRMED - [GEOGRAPHIC_DATA] pin Green Park 2 Roles D…" at bounding box center [224, 257] width 156 height 156
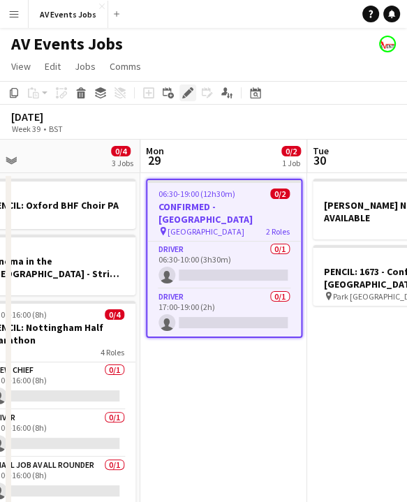
click at [184, 88] on icon "Edit" at bounding box center [187, 92] width 11 height 11
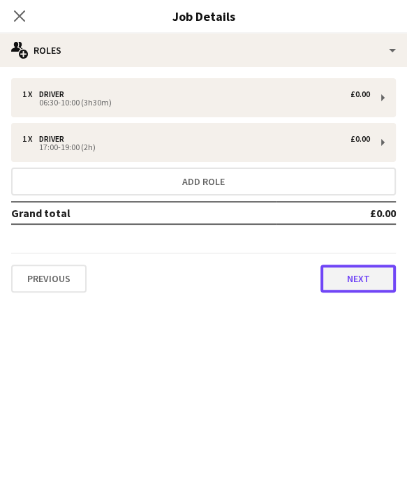
click at [345, 276] on button "Next" at bounding box center [357, 278] width 75 height 28
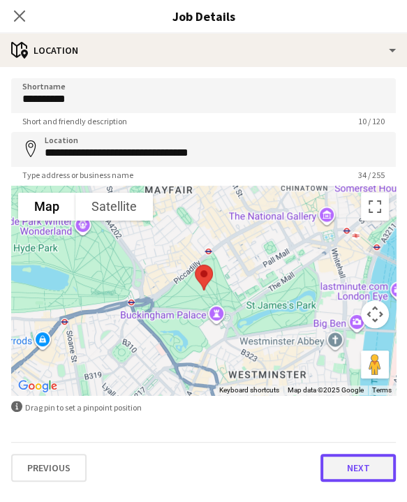
click at [347, 461] on button "Next" at bounding box center [357, 468] width 75 height 28
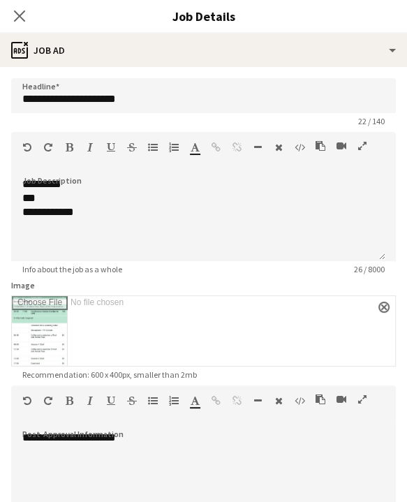
scroll to position [172, 0]
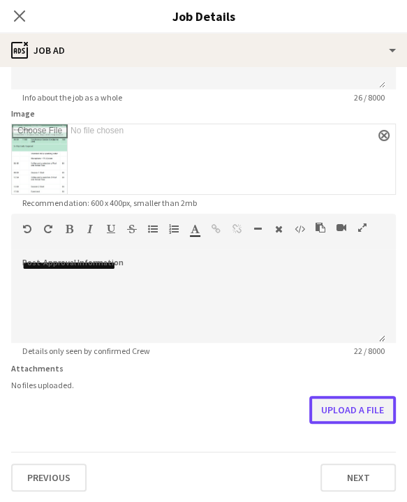
click at [338, 410] on button "Upload a file" at bounding box center [352, 410] width 87 height 28
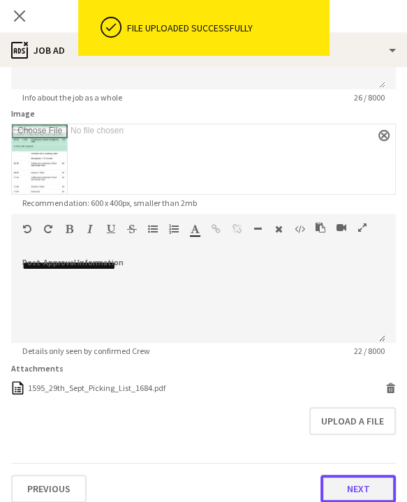
click at [345, 478] on button "Next" at bounding box center [357, 488] width 75 height 28
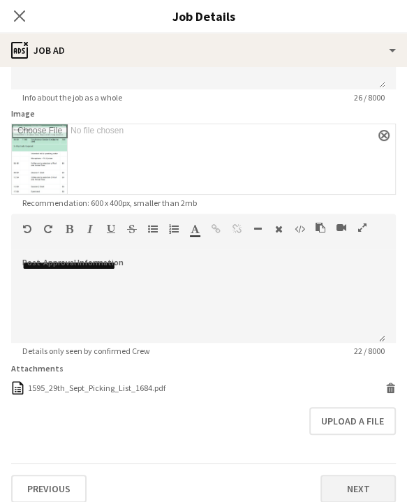
type input "*******"
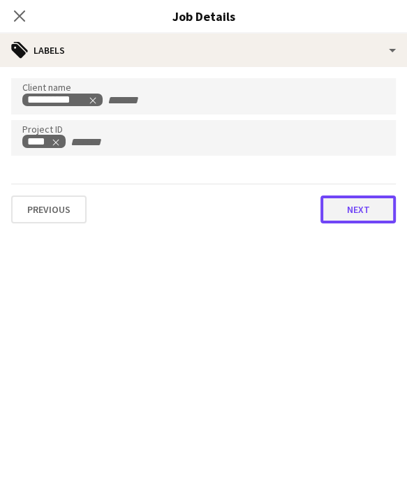
click at [338, 205] on button "Next" at bounding box center [357, 209] width 75 height 28
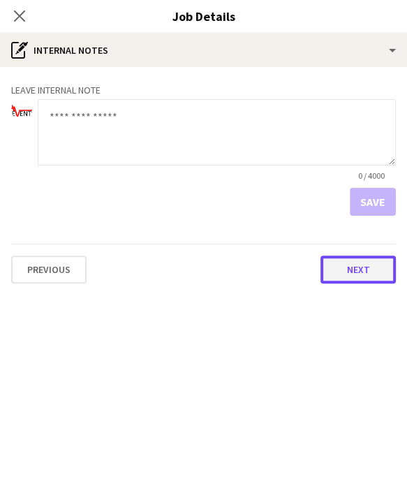
click at [348, 269] on button "Next" at bounding box center [357, 269] width 75 height 28
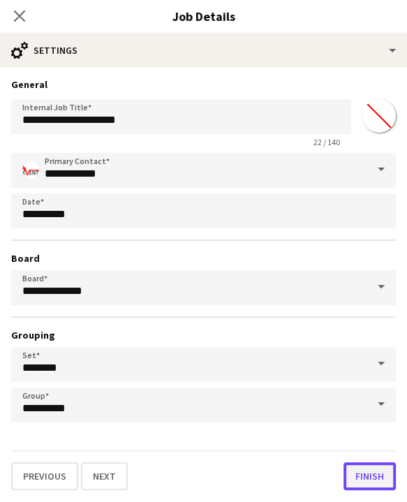
click at [369, 474] on button "Finish" at bounding box center [369, 476] width 52 height 28
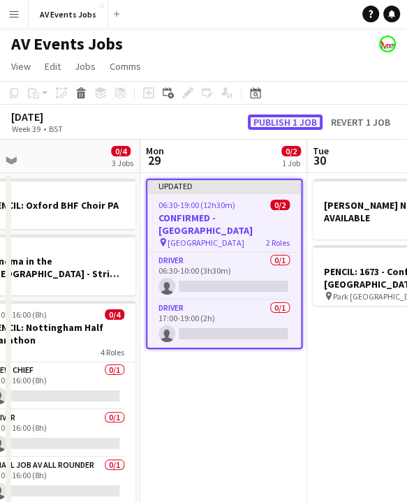
click at [289, 120] on button "Publish 1 job" at bounding box center [285, 121] width 75 height 15
